Goal: Information Seeking & Learning: Learn about a topic

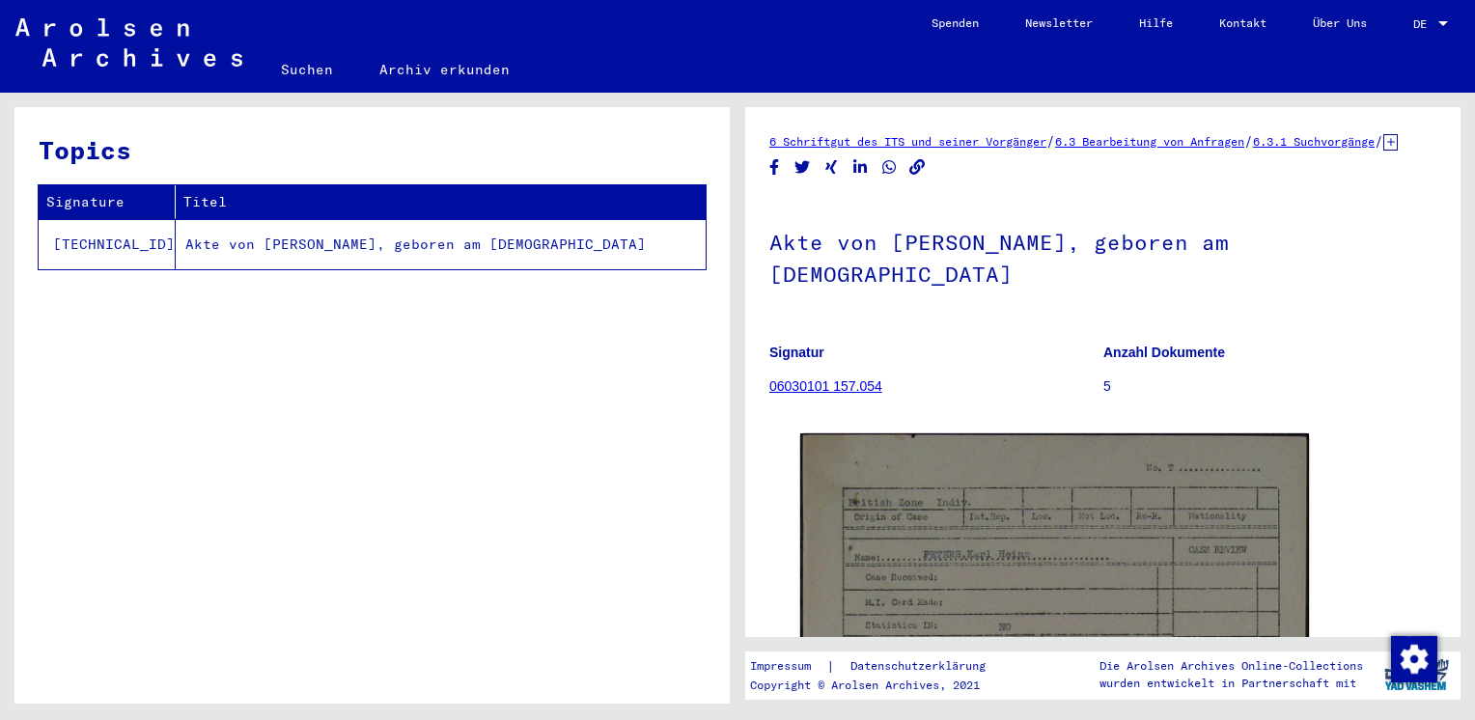
click at [803, 378] on link "06030101 157.054" at bounding box center [825, 385] width 113 height 15
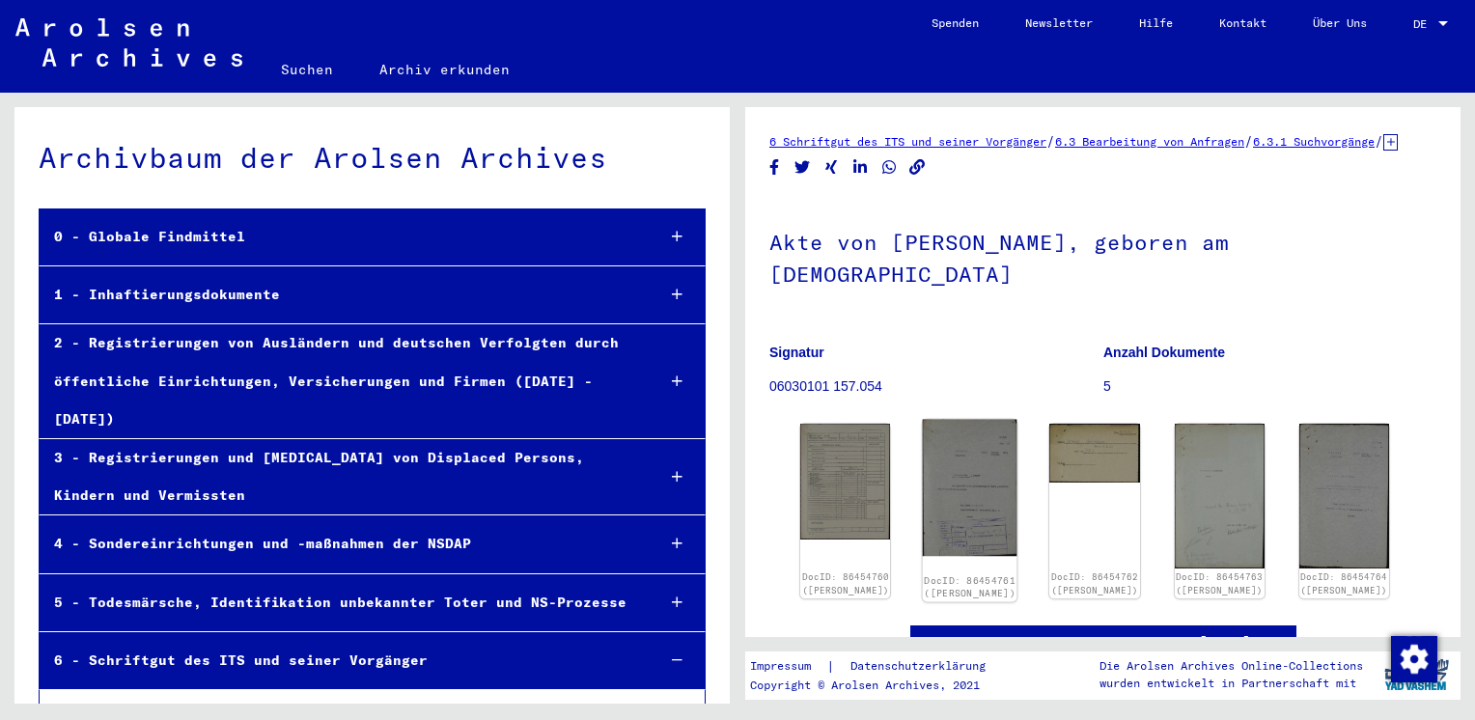
scroll to position [17591, 0]
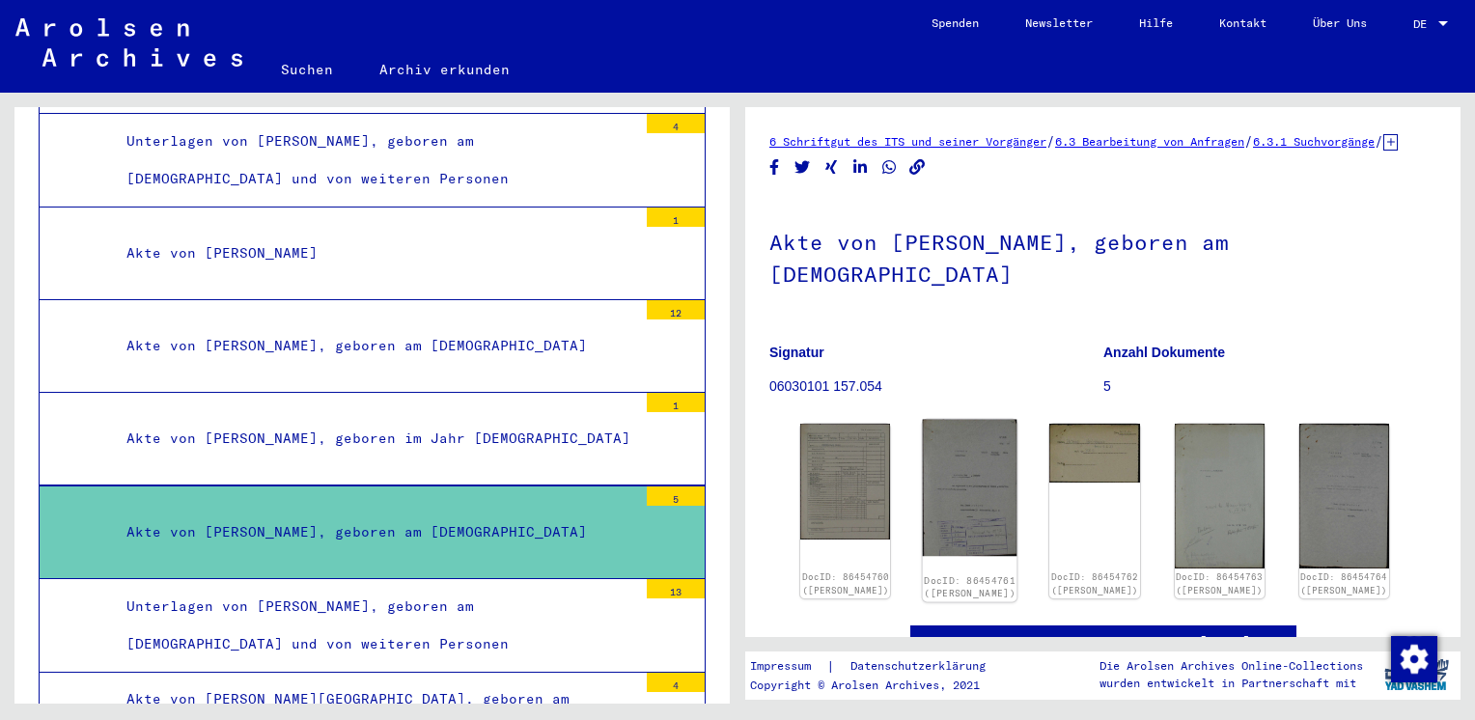
click at [974, 519] on img at bounding box center [970, 488] width 95 height 137
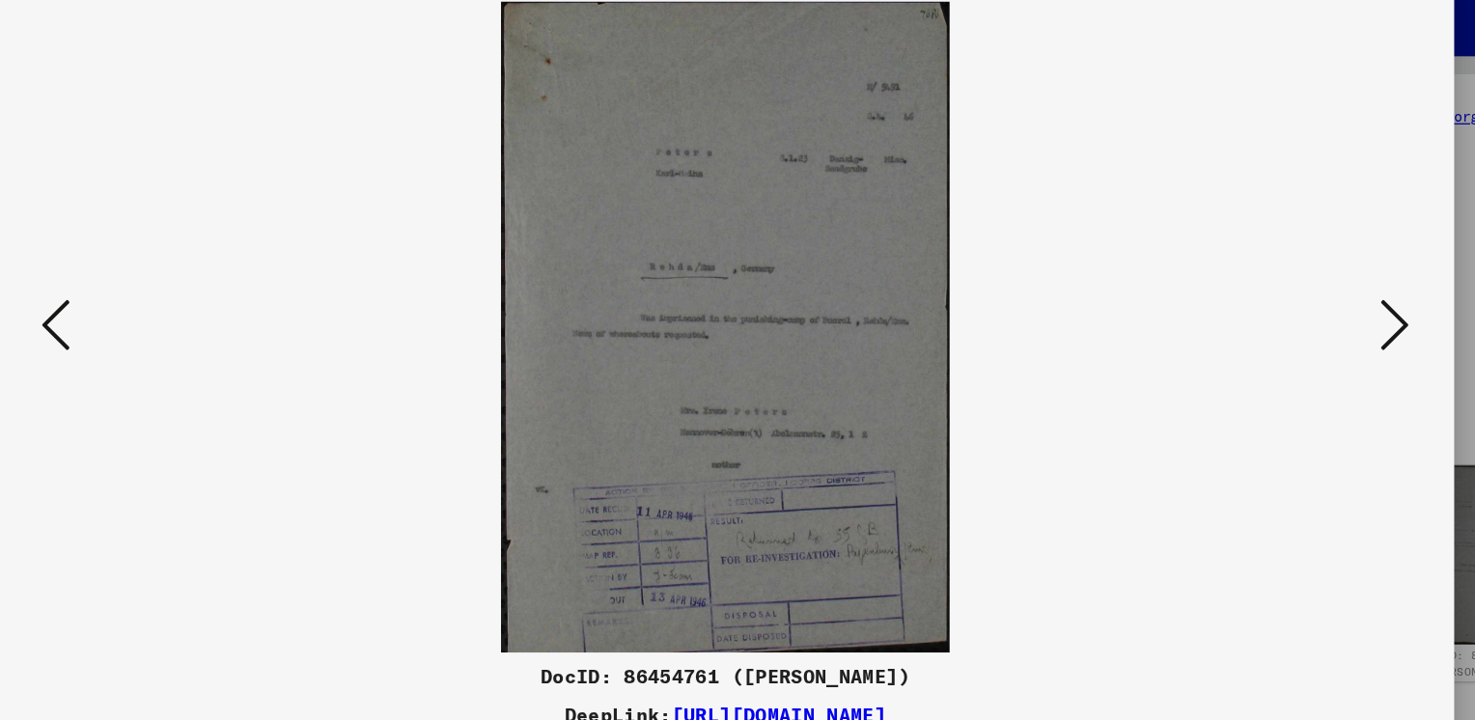
click at [1280, 306] on icon at bounding box center [1279, 310] width 23 height 46
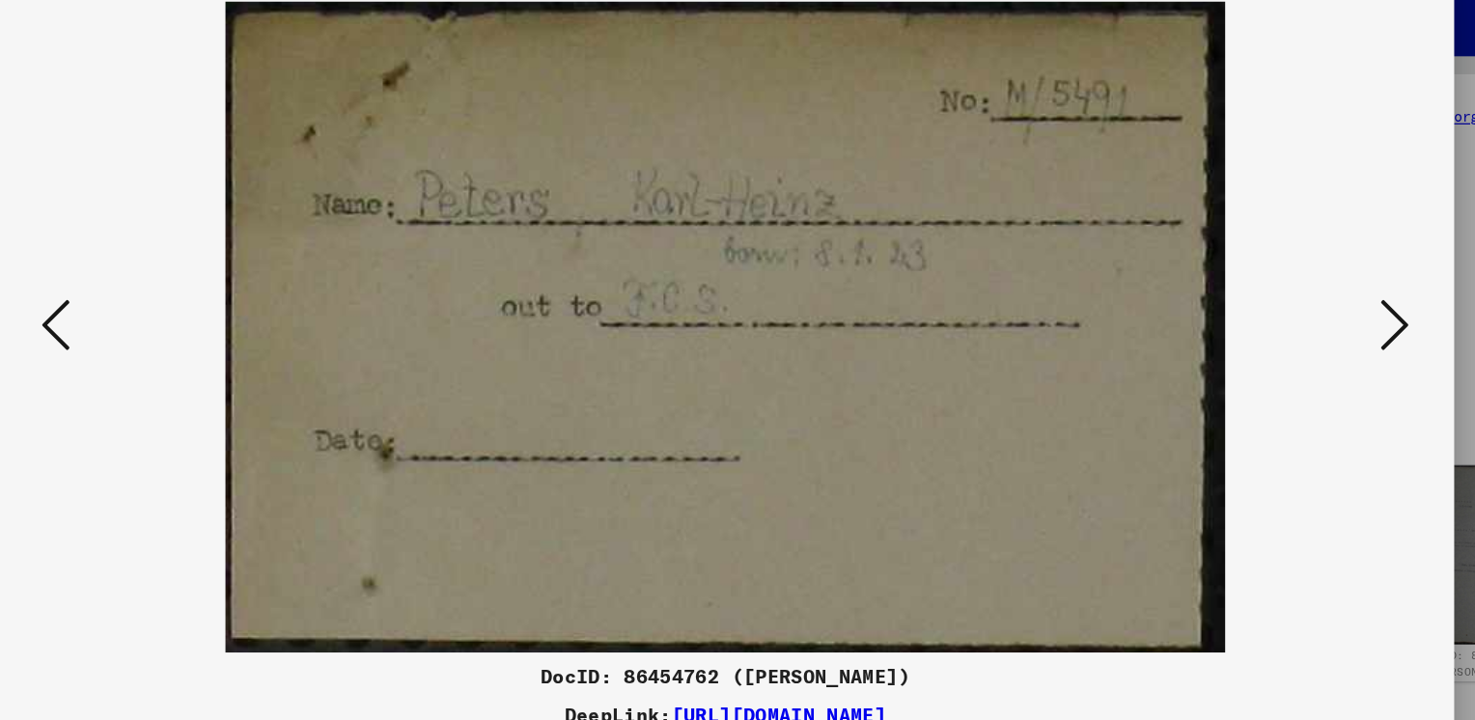
click at [1280, 306] on icon at bounding box center [1279, 310] width 23 height 46
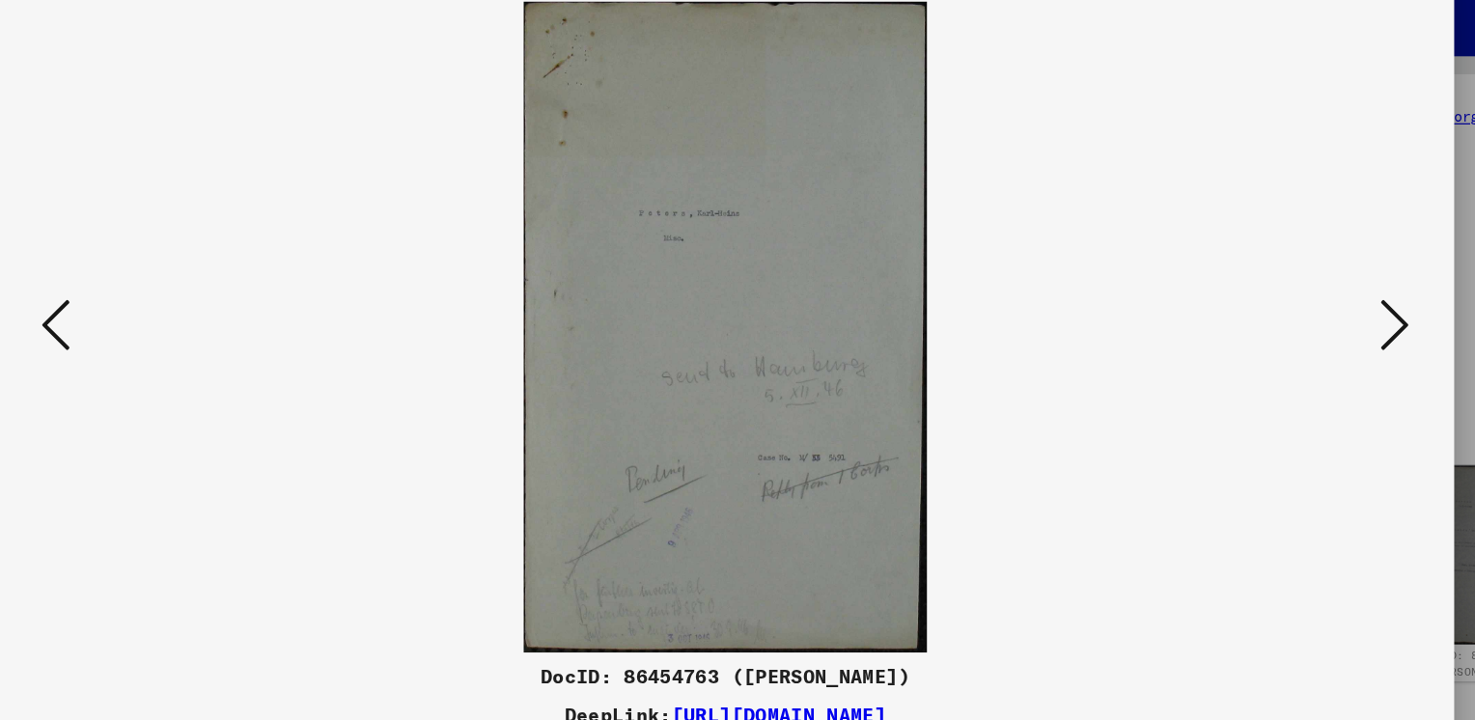
click at [1280, 306] on icon at bounding box center [1279, 310] width 23 height 46
